Goal: Find specific page/section: Find specific page/section

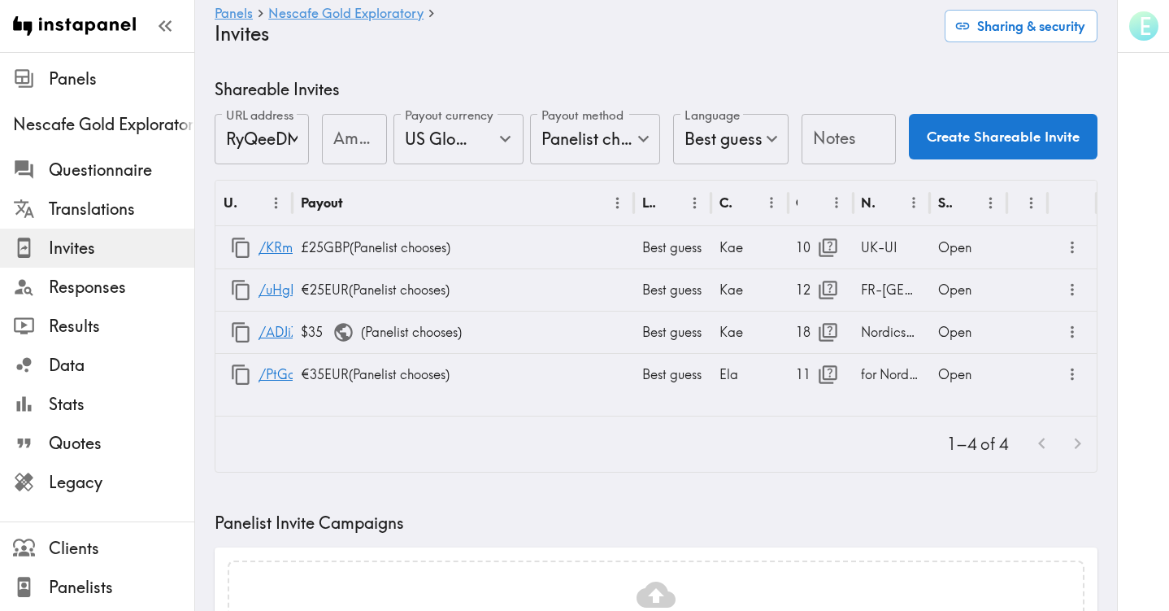
type input "US Global Equivalent - converted and cost-of-living adjusted"
type input "USD - US Dollar (United States of America, American Samoa, Bonaire, Sint Eustat…"
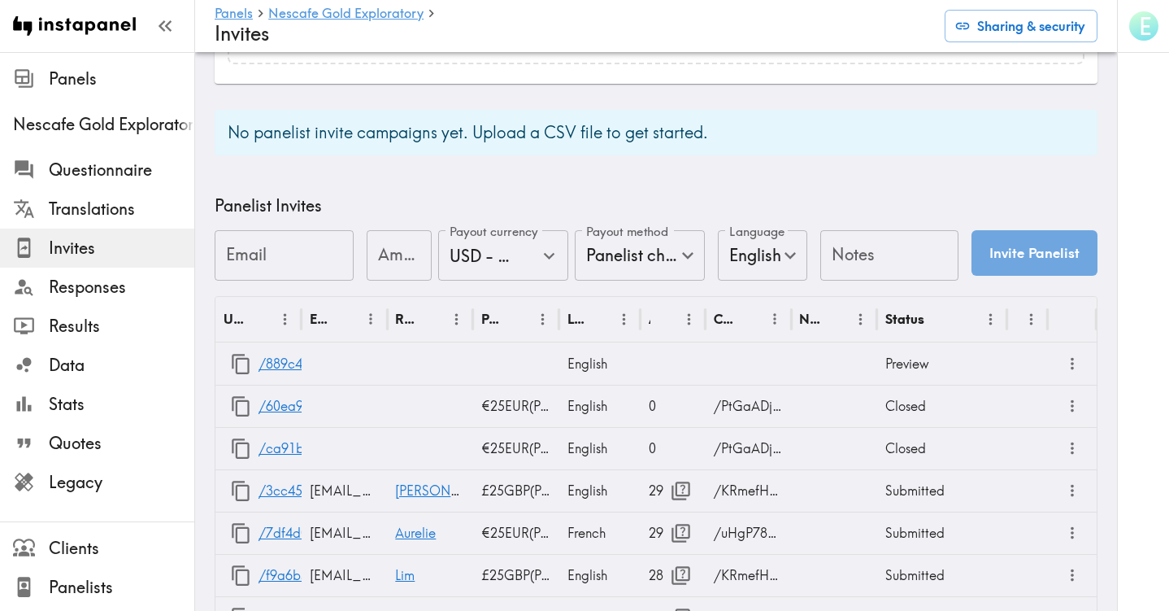
scroll to position [428, 0]
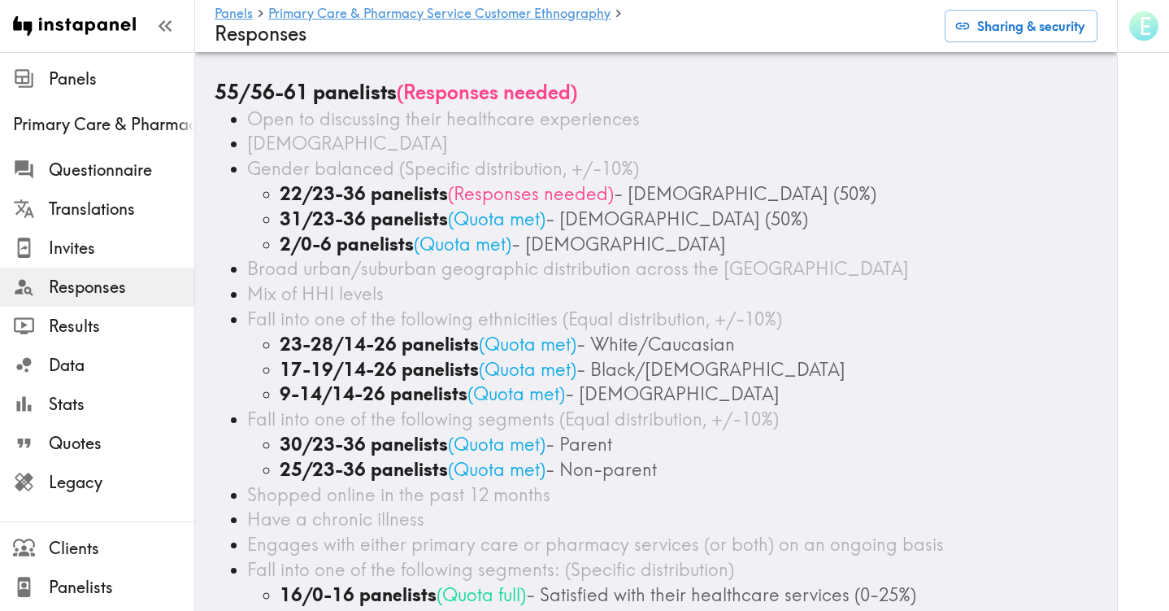
scroll to position [50, 0]
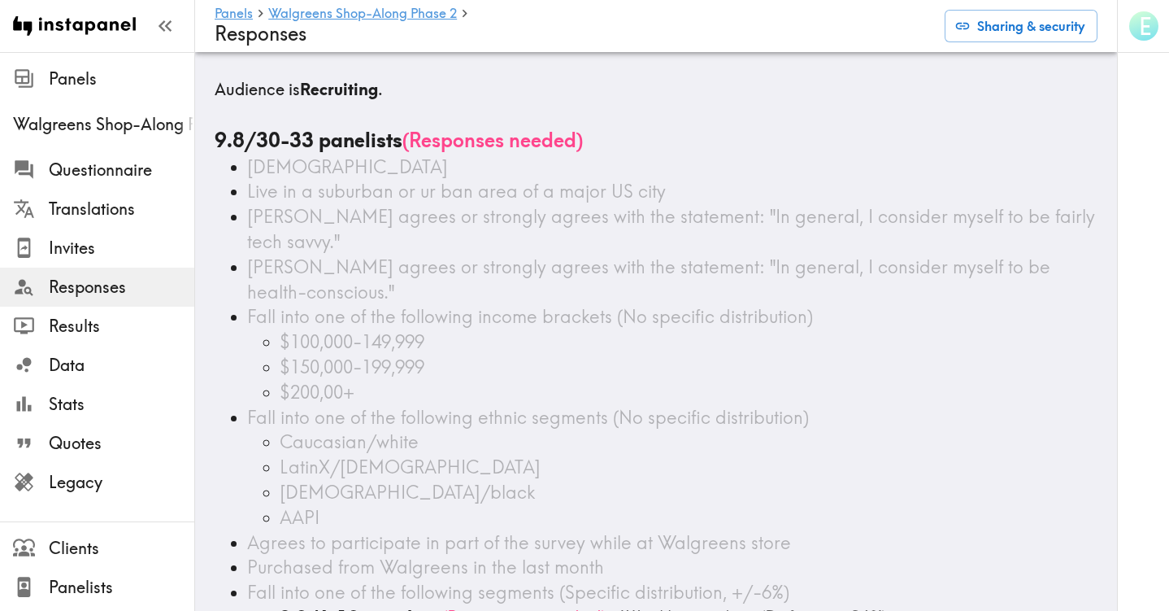
scroll to position [1031, 0]
